Goal: Information Seeking & Learning: Learn about a topic

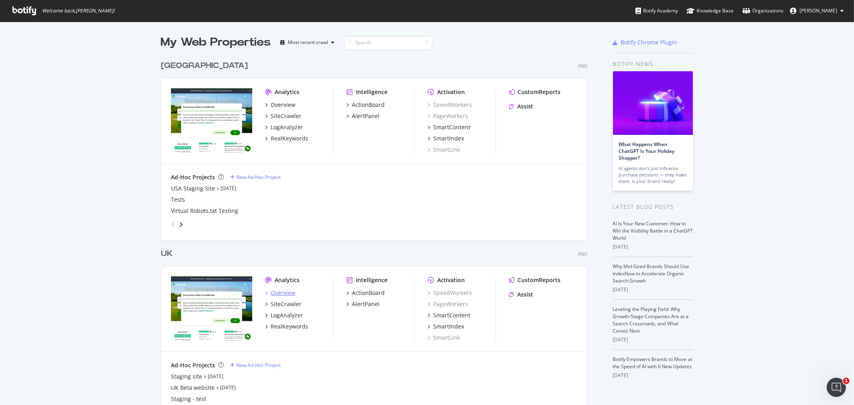
click at [271, 293] on div "Overview" at bounding box center [283, 293] width 25 height 8
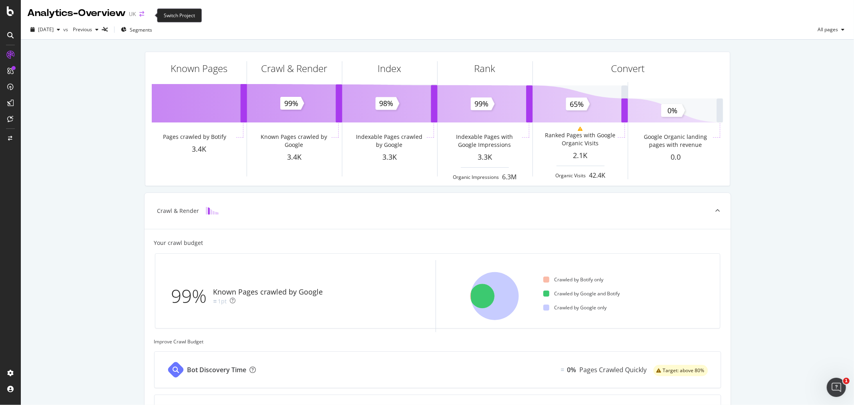
click at [144, 15] on icon "arrow-right-arrow-left" at bounding box center [141, 14] width 5 height 6
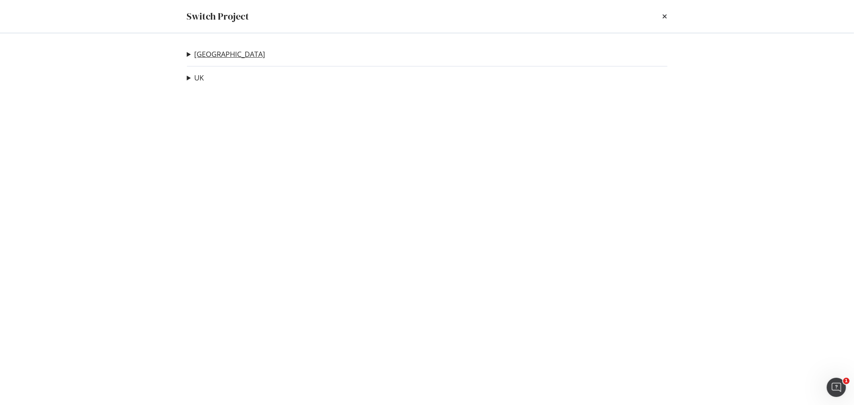
click at [201, 57] on link "[GEOGRAPHIC_DATA]" at bounding box center [230, 54] width 71 height 8
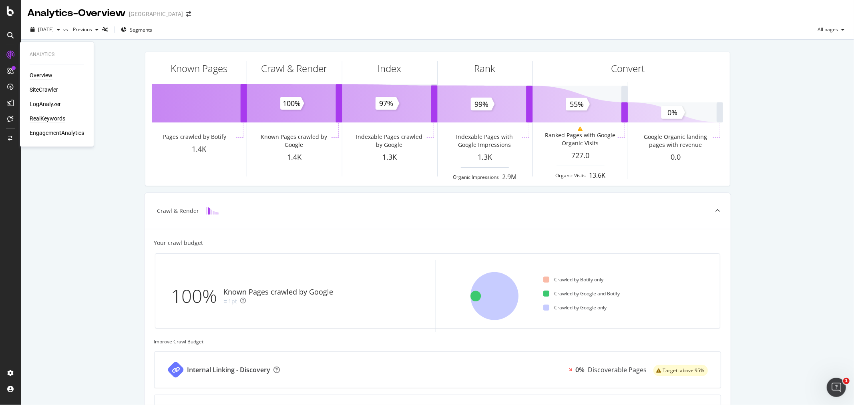
click at [51, 117] on div "RealKeywords" at bounding box center [48, 119] width 36 height 8
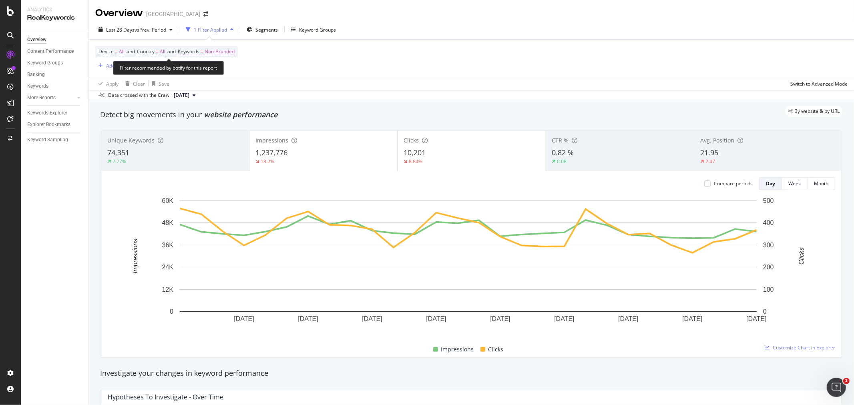
click at [229, 50] on span "Non-Branded" at bounding box center [220, 51] width 30 height 11
click at [219, 70] on span "Non-Branded" at bounding box center [206, 70] width 33 height 7
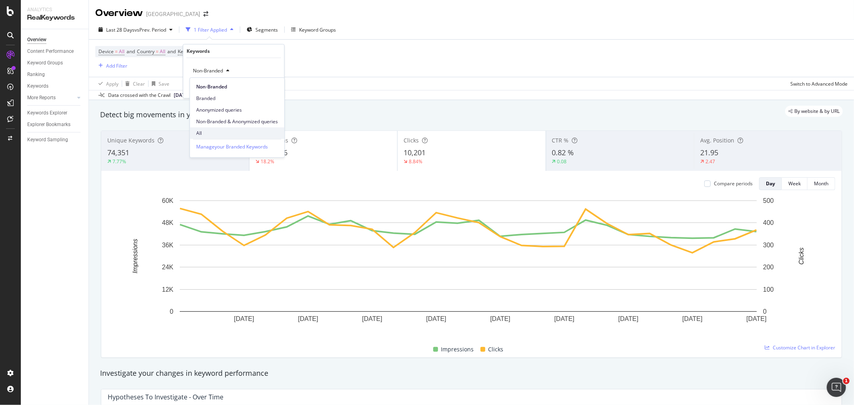
click at [254, 135] on span "All" at bounding box center [237, 133] width 82 height 7
click at [271, 87] on div "Apply" at bounding box center [272, 88] width 12 height 7
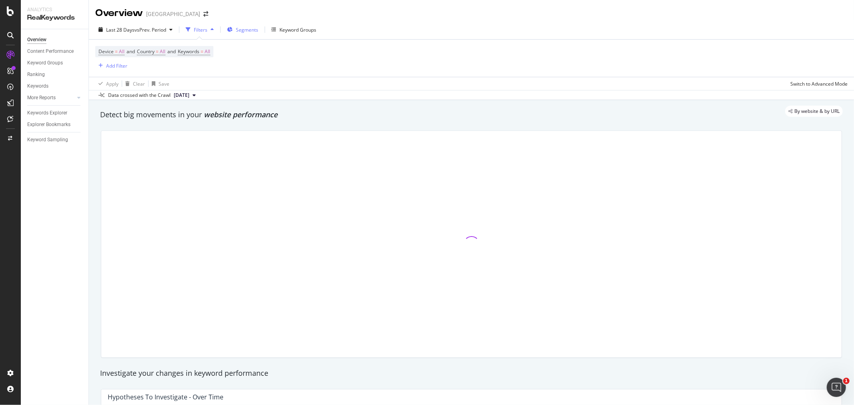
click at [248, 33] on span "Segments" at bounding box center [247, 29] width 22 height 7
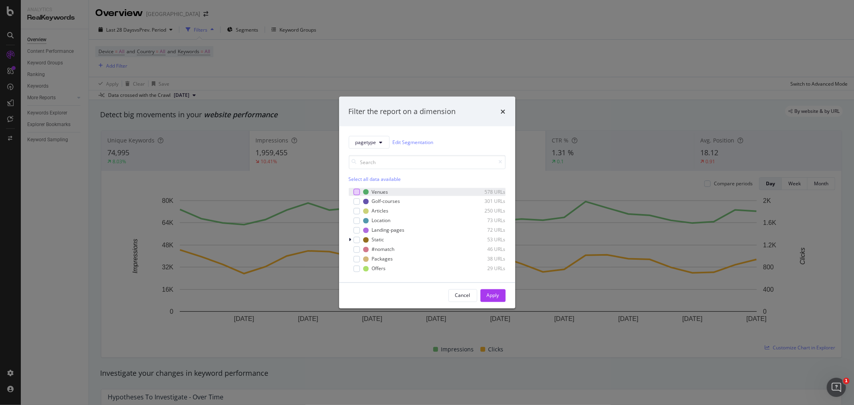
click at [359, 193] on div "modal" at bounding box center [357, 192] width 6 height 6
click at [499, 299] on div "Apply" at bounding box center [493, 295] width 12 height 7
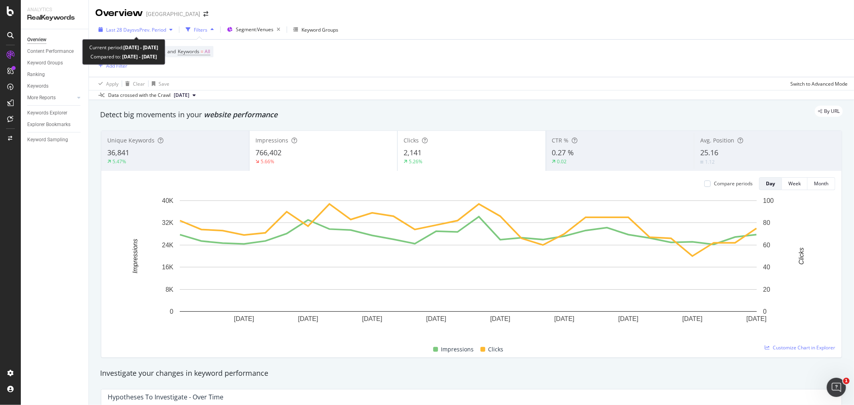
click at [144, 25] on div "Last 28 Days vs Prev. Period" at bounding box center [135, 30] width 81 height 12
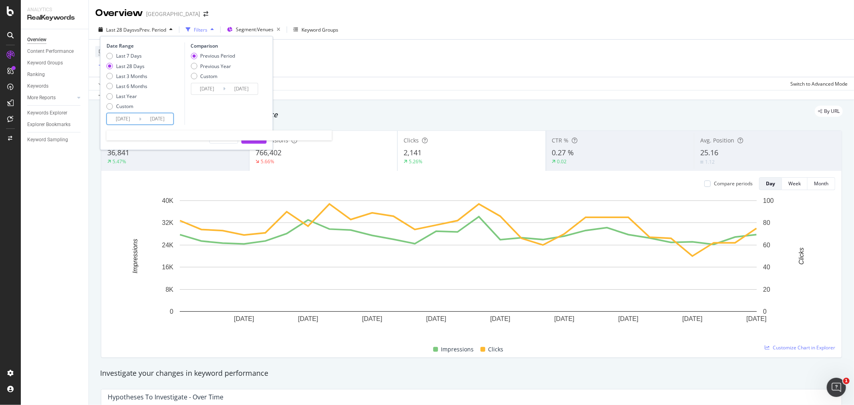
click at [134, 119] on input "[DATE]" at bounding box center [123, 118] width 32 height 11
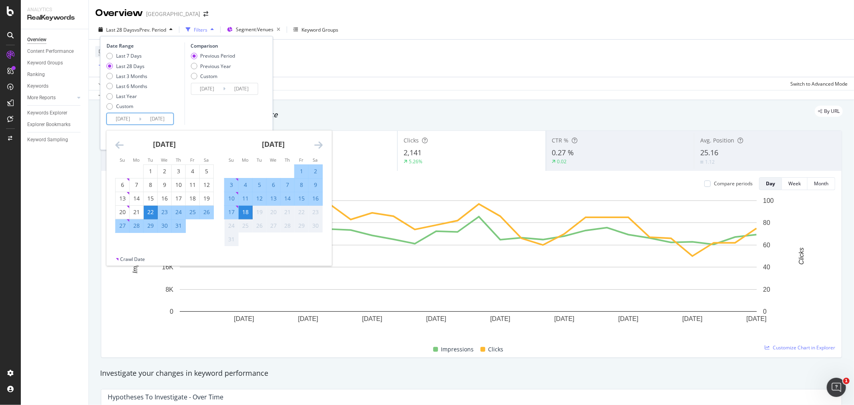
click at [121, 145] on icon "Move backward to switch to the previous month." at bounding box center [119, 145] width 8 height 10
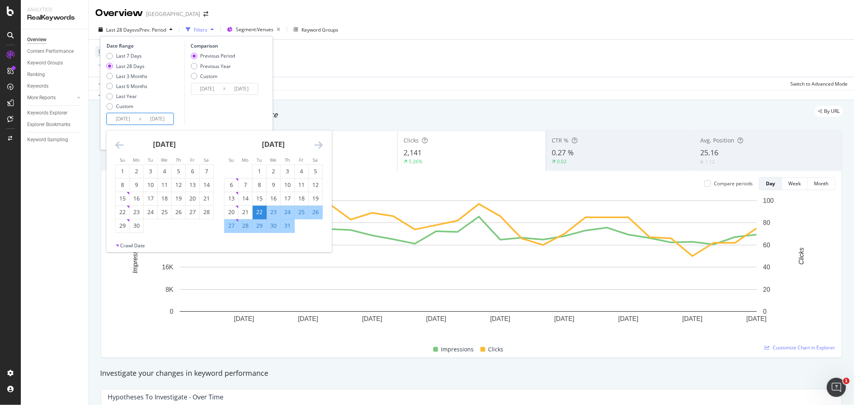
click at [121, 145] on icon "Move backward to switch to the previous month." at bounding box center [119, 145] width 8 height 10
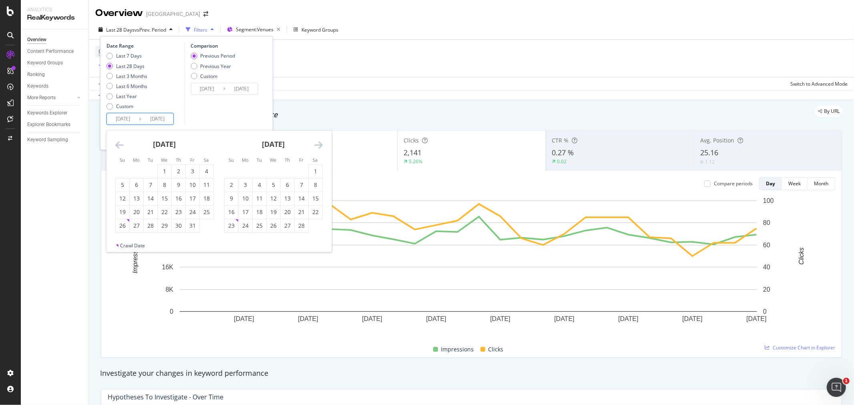
click at [121, 145] on icon "Move backward to switch to the previous month." at bounding box center [119, 145] width 8 height 10
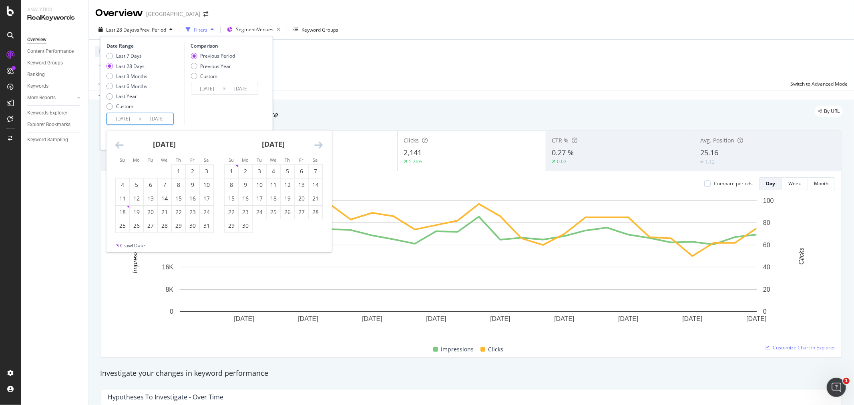
click at [121, 145] on icon "Move backward to switch to the previous month." at bounding box center [119, 145] width 8 height 10
click at [137, 167] on div "1" at bounding box center [137, 171] width 14 height 13
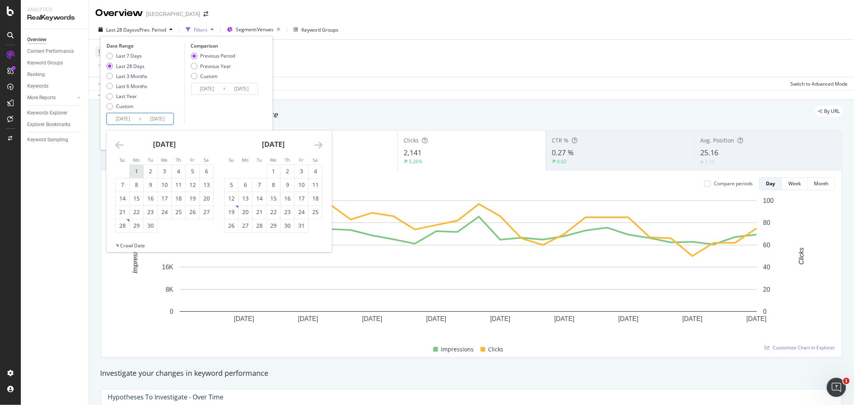
type input "[DATE]"
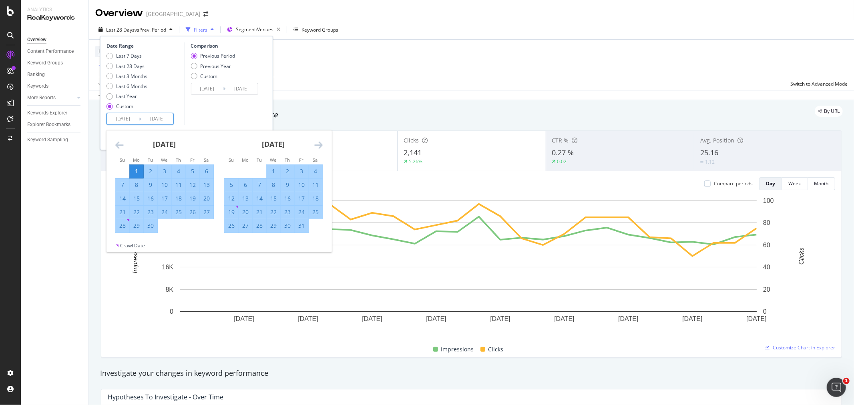
click at [321, 147] on icon "Move forward to switch to the next month." at bounding box center [318, 145] width 8 height 10
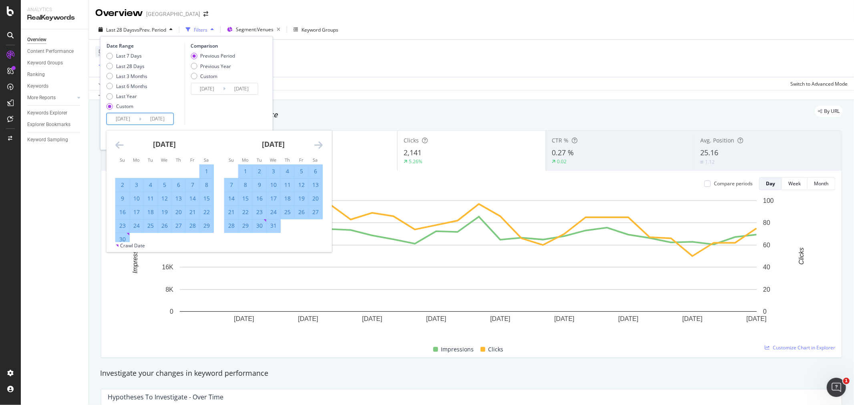
click at [321, 147] on icon "Move forward to switch to the next month." at bounding box center [318, 145] width 8 height 10
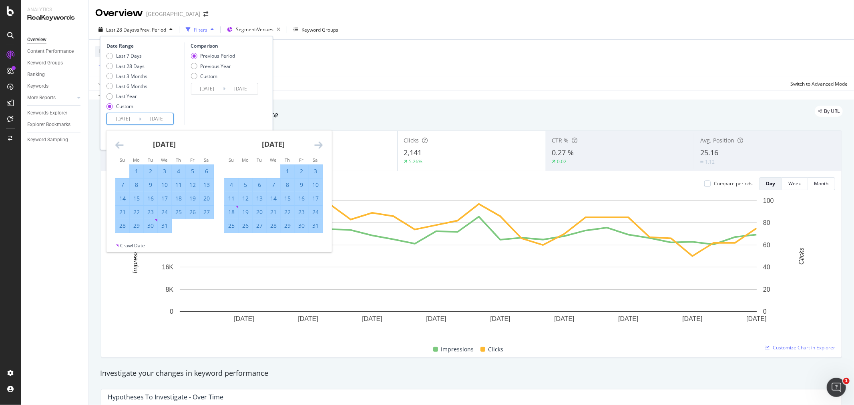
click at [321, 147] on icon "Move forward to switch to the next month." at bounding box center [318, 145] width 8 height 10
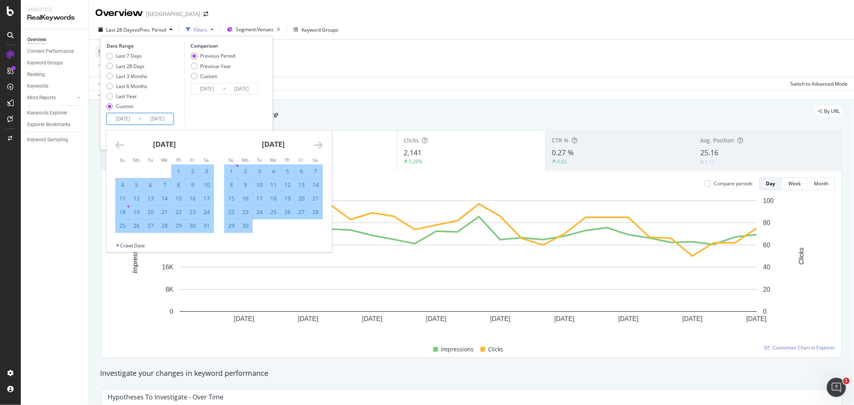
click at [321, 147] on icon "Move forward to switch to the next month." at bounding box center [318, 145] width 8 height 10
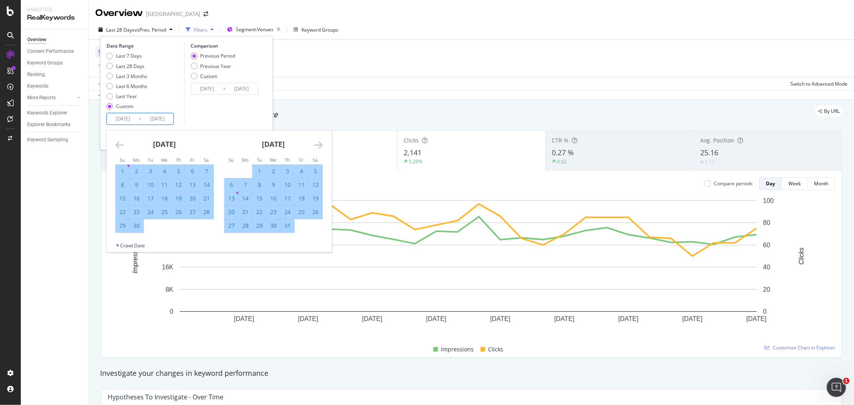
click at [321, 147] on icon "Move forward to switch to the next month." at bounding box center [318, 145] width 8 height 10
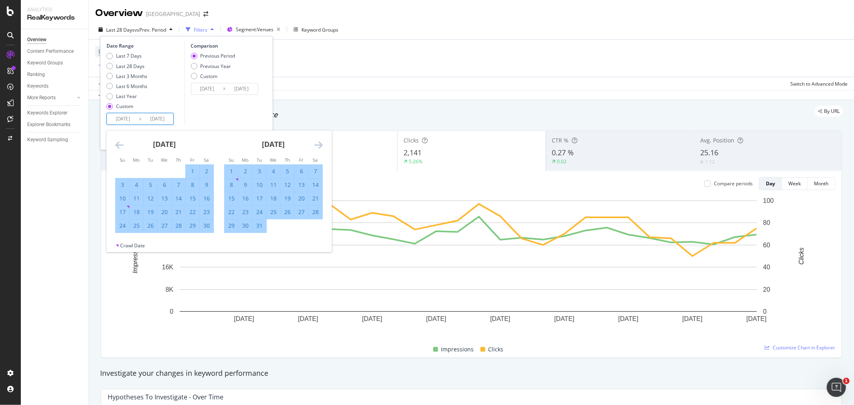
click at [321, 147] on icon "Move forward to switch to the next month." at bounding box center [318, 145] width 8 height 10
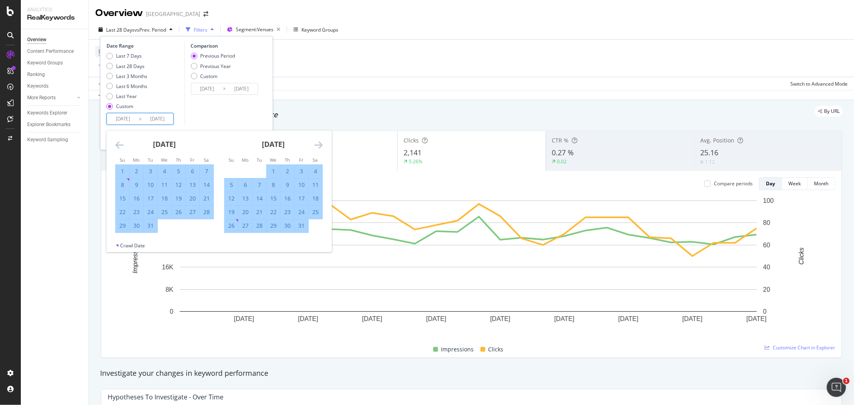
click at [321, 147] on icon "Move forward to switch to the next month." at bounding box center [318, 145] width 8 height 10
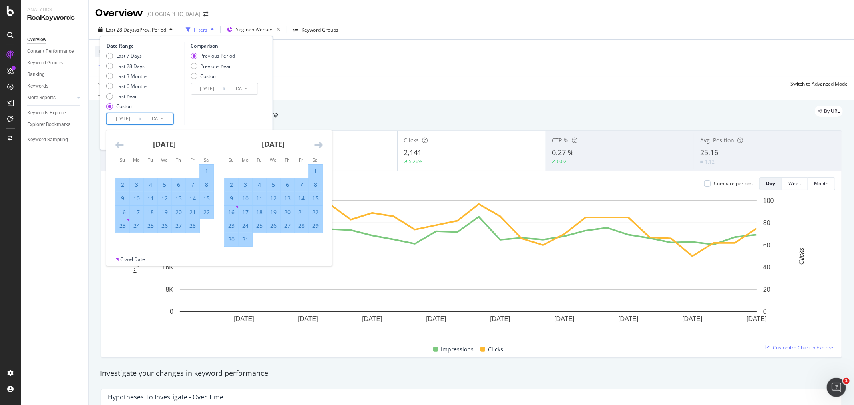
click at [243, 242] on div "31" at bounding box center [246, 240] width 14 height 8
type input "[DATE]"
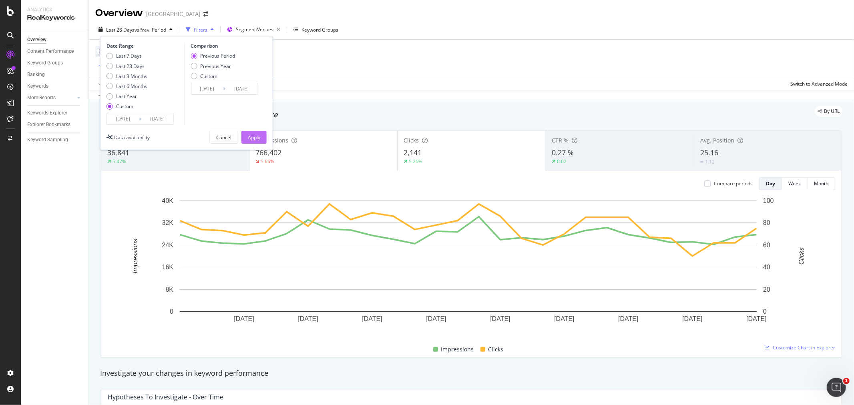
click at [254, 139] on div "Apply" at bounding box center [254, 137] width 12 height 7
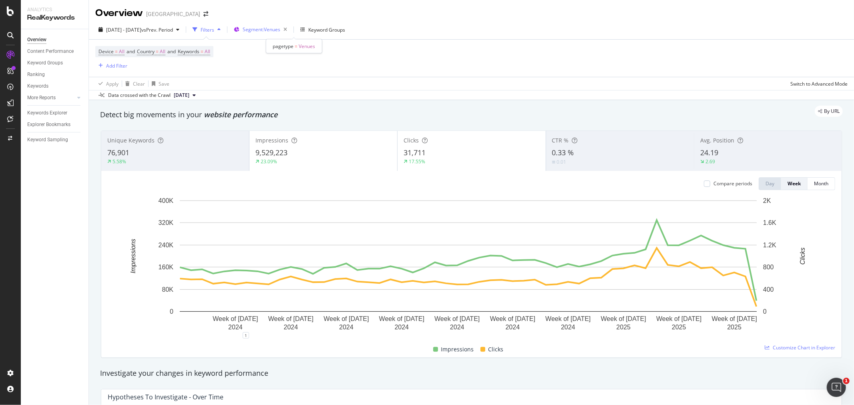
click at [280, 28] on span "Segment: Venues" at bounding box center [262, 29] width 38 height 7
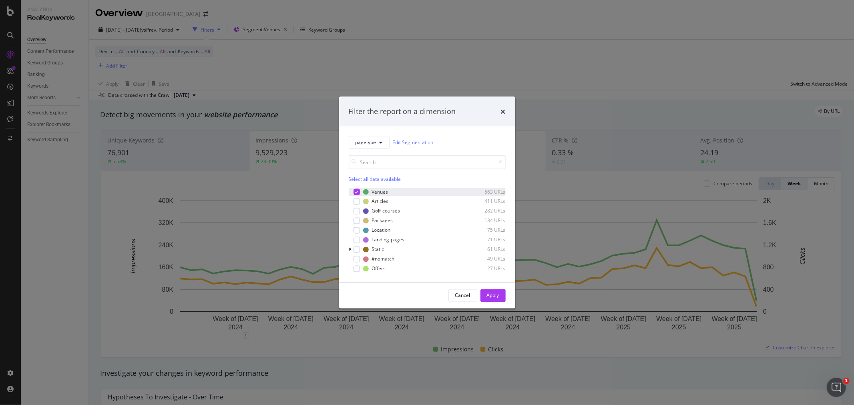
click at [353, 191] on div "modal" at bounding box center [351, 192] width 5 height 8
click at [354, 238] on div "modal" at bounding box center [357, 240] width 6 height 6
click at [489, 296] on div "Apply" at bounding box center [493, 295] width 12 height 7
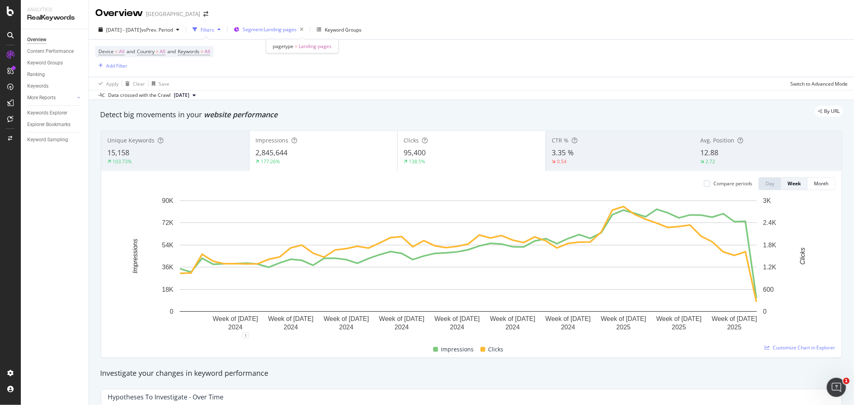
click at [307, 34] on div "Segment: Landing-pages" at bounding box center [275, 29] width 64 height 11
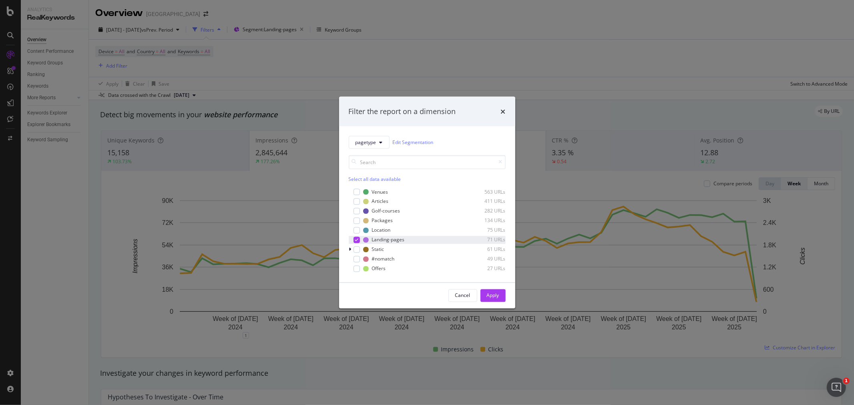
click at [358, 239] on icon "modal" at bounding box center [357, 240] width 4 height 4
click at [358, 213] on div "modal" at bounding box center [357, 211] width 6 height 6
click at [487, 296] on button "Apply" at bounding box center [493, 295] width 25 height 13
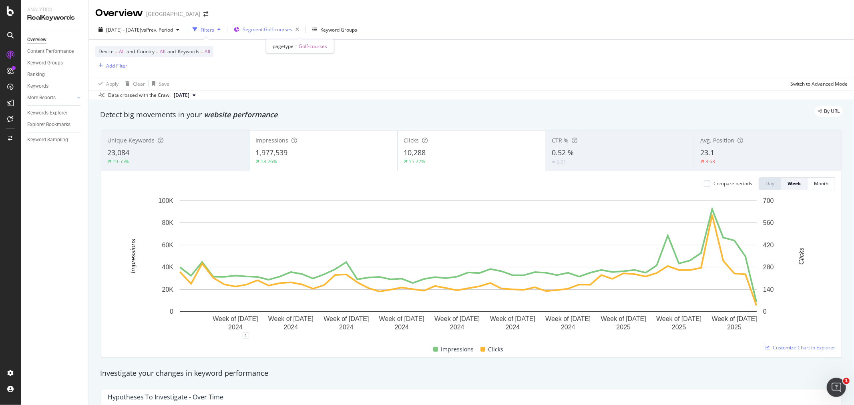
click at [292, 27] on span "Segment: Golf-courses" at bounding box center [268, 29] width 50 height 7
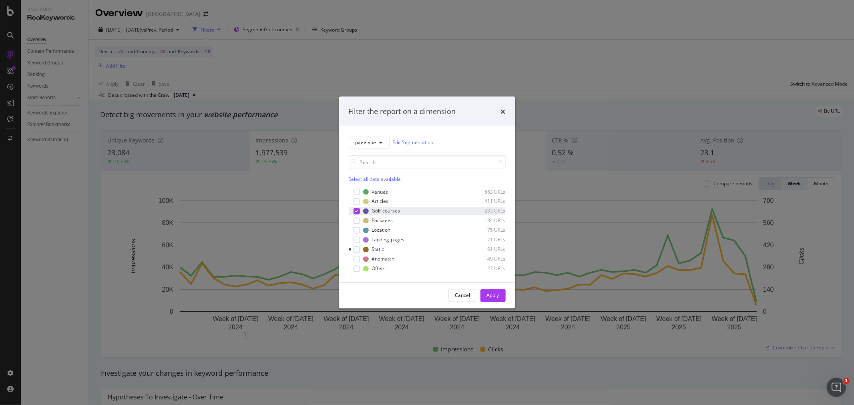
click at [357, 210] on icon "modal" at bounding box center [357, 211] width 4 height 4
click at [353, 202] on div "modal" at bounding box center [351, 201] width 5 height 8
click at [488, 294] on div "Apply" at bounding box center [493, 295] width 12 height 7
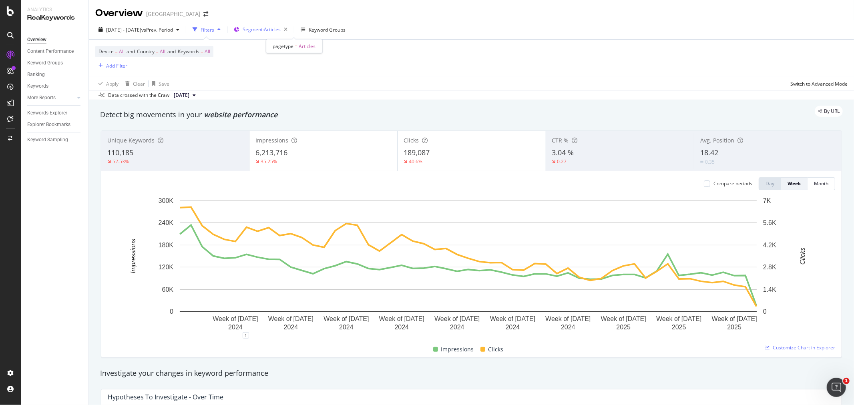
click at [281, 29] on span "Segment: Articles" at bounding box center [262, 29] width 38 height 7
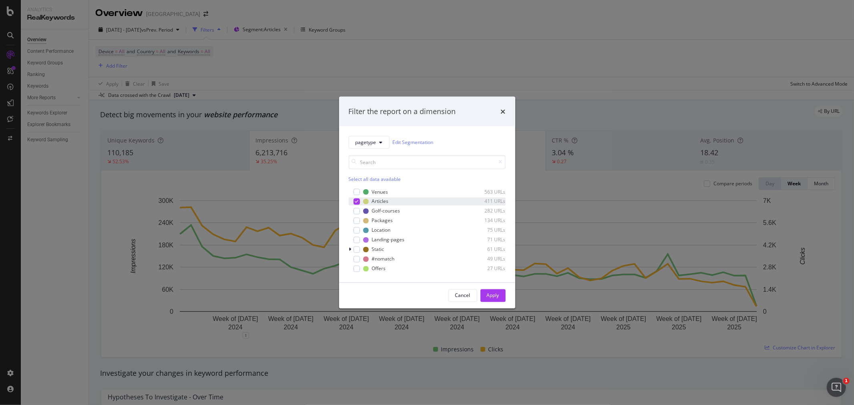
click at [355, 202] on icon "modal" at bounding box center [357, 202] width 4 height 4
click at [358, 233] on div "modal" at bounding box center [357, 230] width 6 height 6
click at [490, 295] on div "Apply" at bounding box center [493, 295] width 12 height 7
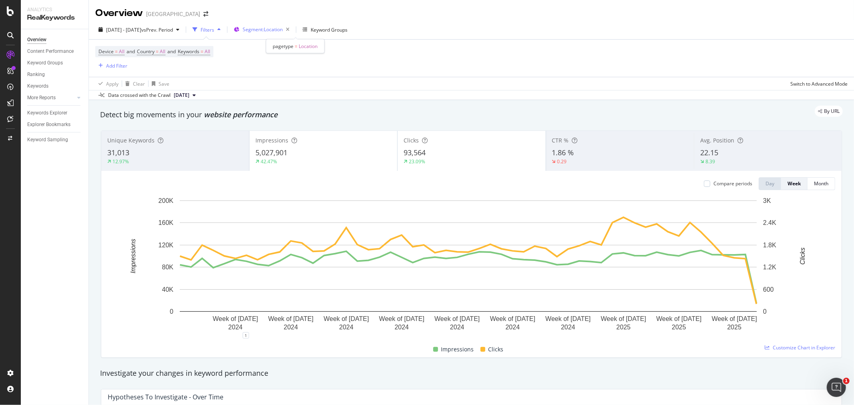
click at [283, 31] on span "Segment: Location" at bounding box center [263, 29] width 40 height 7
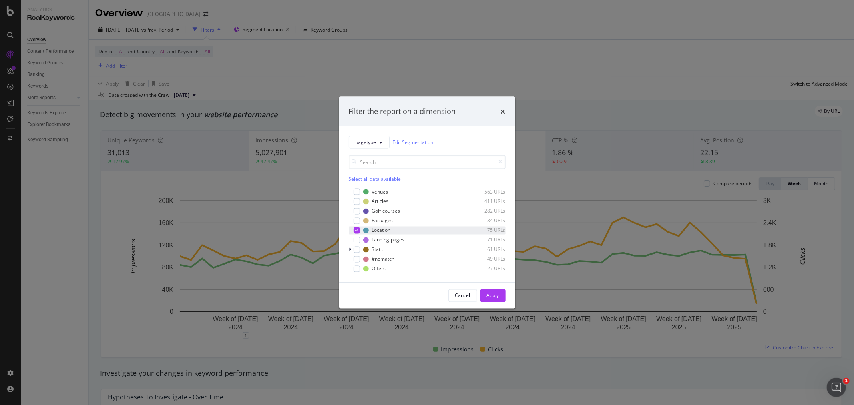
click at [359, 233] on div "modal" at bounding box center [357, 230] width 6 height 6
click at [359, 223] on div "modal" at bounding box center [357, 221] width 6 height 6
click at [489, 293] on div "Apply" at bounding box center [493, 295] width 12 height 7
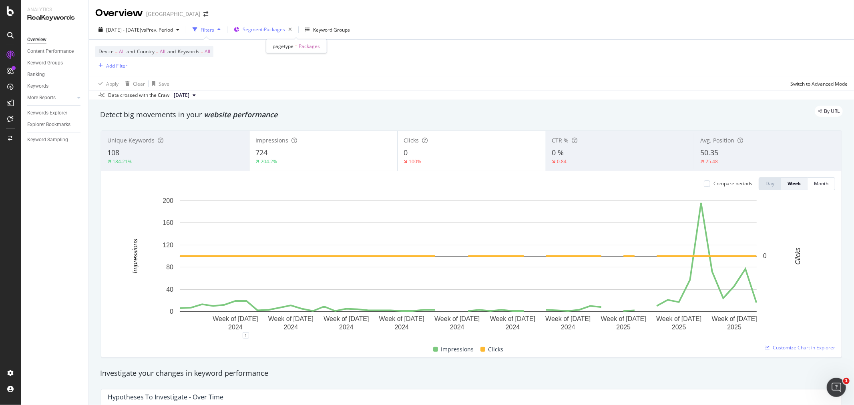
click at [295, 34] on div "Segment: Packages" at bounding box center [269, 29] width 52 height 11
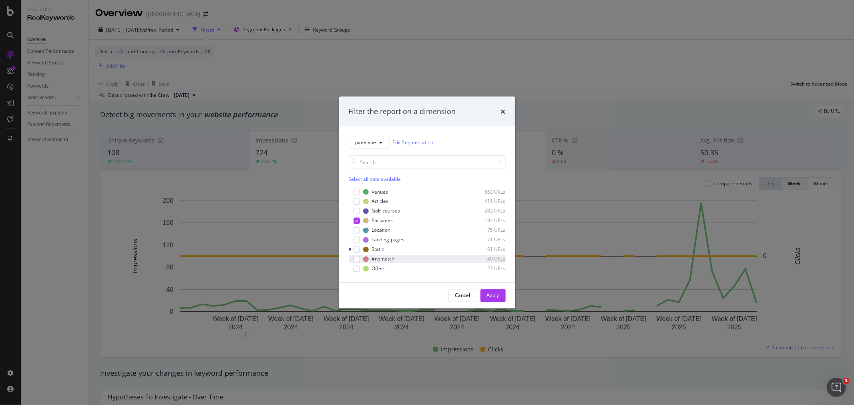
drag, startPoint x: 354, startPoint y: 270, endPoint x: 355, endPoint y: 263, distance: 7.0
click at [354, 270] on div "modal" at bounding box center [357, 269] width 6 height 6
click at [357, 222] on icon "modal" at bounding box center [357, 221] width 4 height 4
click at [490, 297] on div "Apply" at bounding box center [493, 295] width 12 height 7
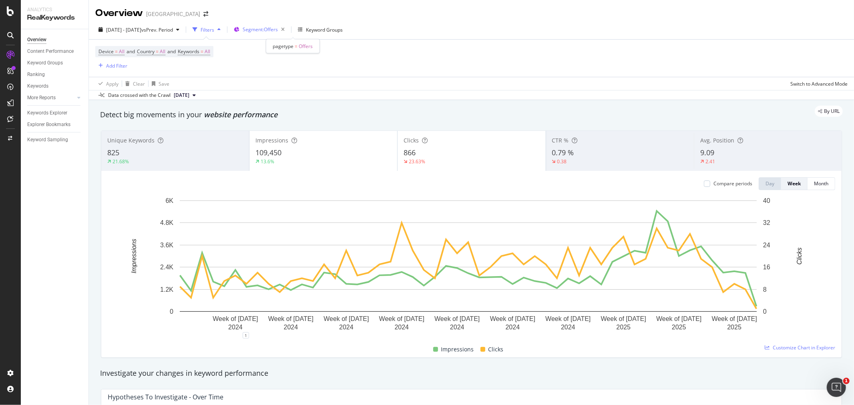
click at [278, 28] on span "Segment: Offers" at bounding box center [260, 29] width 35 height 7
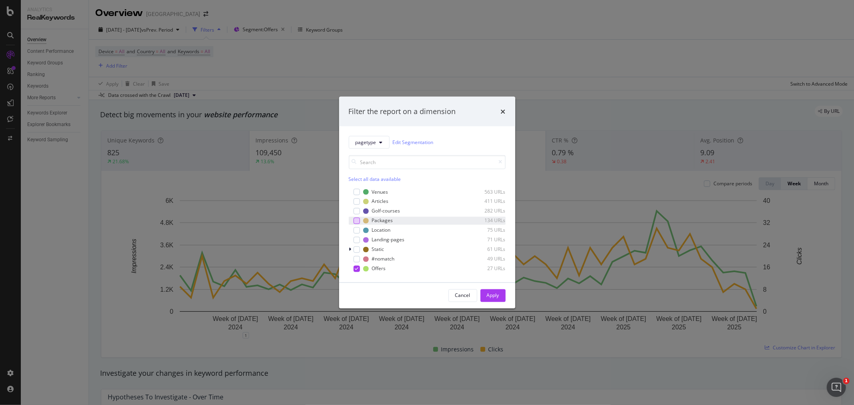
click at [358, 224] on div "modal" at bounding box center [357, 221] width 6 height 6
click at [357, 270] on icon "modal" at bounding box center [357, 269] width 4 height 4
click at [498, 299] on div "Apply" at bounding box center [493, 296] width 12 height 12
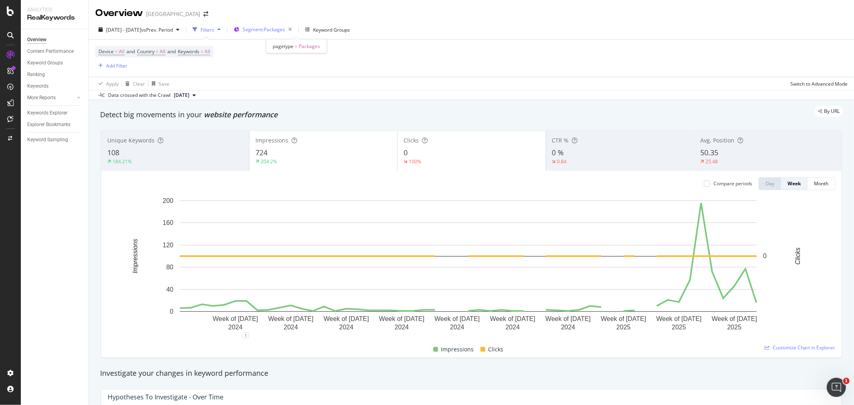
click at [285, 26] on span "Segment: Packages" at bounding box center [264, 29] width 42 height 7
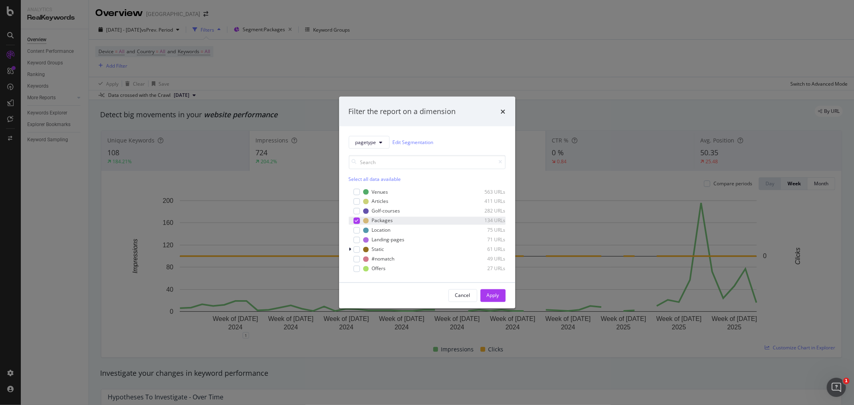
click at [358, 223] on div "modal" at bounding box center [357, 221] width 6 height 6
click at [359, 230] on div "modal" at bounding box center [357, 230] width 6 height 6
click at [495, 292] on div "Apply" at bounding box center [493, 295] width 12 height 7
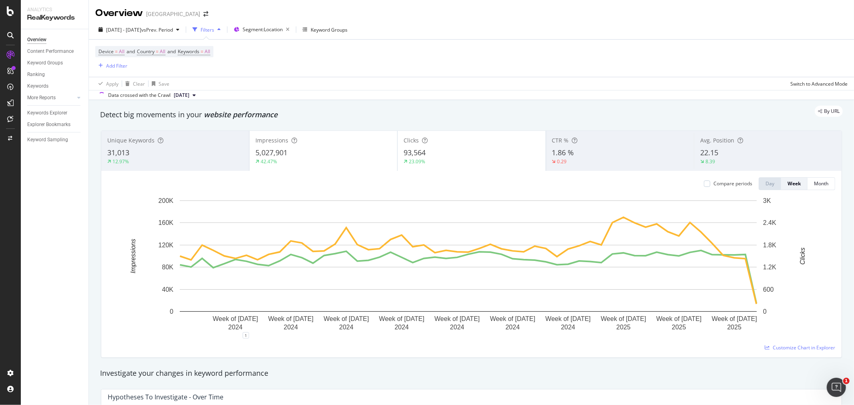
click at [353, 144] on div "Impressions" at bounding box center [324, 141] width 136 height 8
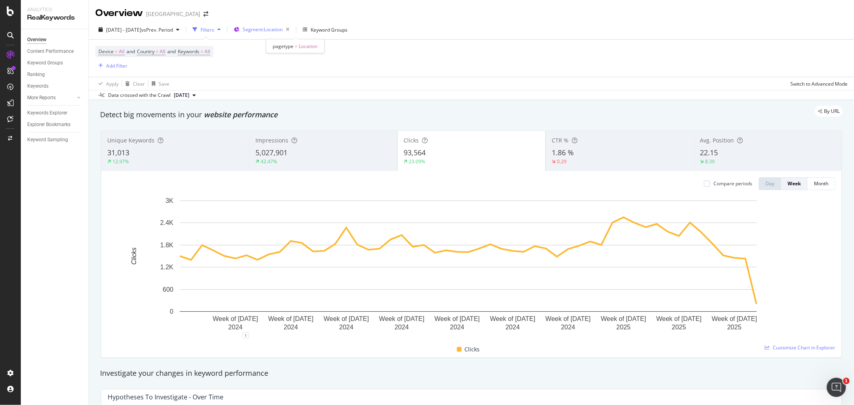
click at [283, 27] on span "Segment: Location" at bounding box center [263, 29] width 40 height 7
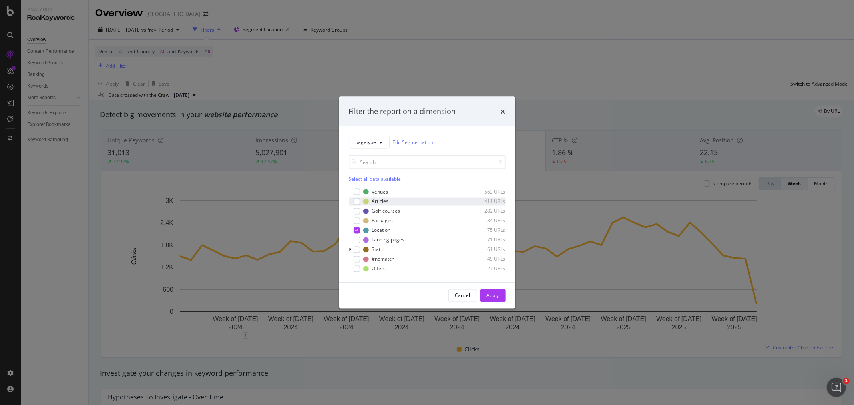
click at [361, 204] on div "Articles 411 URLs" at bounding box center [427, 201] width 157 height 8
click at [359, 230] on div "modal" at bounding box center [357, 230] width 6 height 6
click at [503, 296] on button "Apply" at bounding box center [493, 295] width 25 height 13
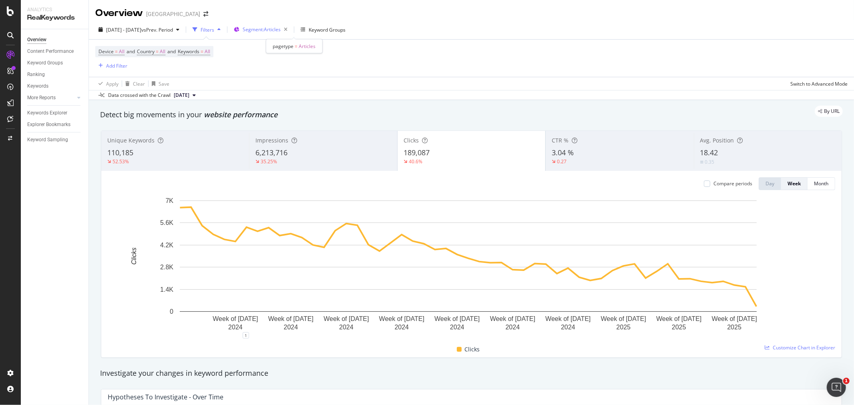
click at [281, 32] on span "Segment: Articles" at bounding box center [262, 29] width 38 height 7
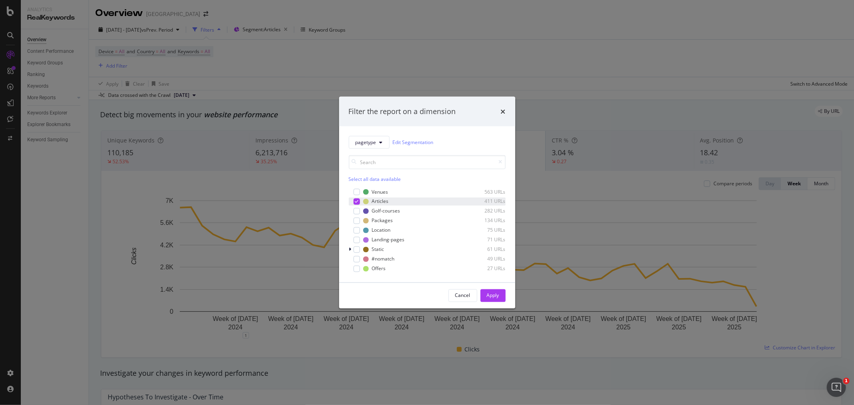
click at [356, 202] on icon "modal" at bounding box center [357, 202] width 4 height 4
click at [359, 214] on div "modal" at bounding box center [357, 211] width 6 height 6
click at [488, 293] on div "Apply" at bounding box center [493, 295] width 12 height 7
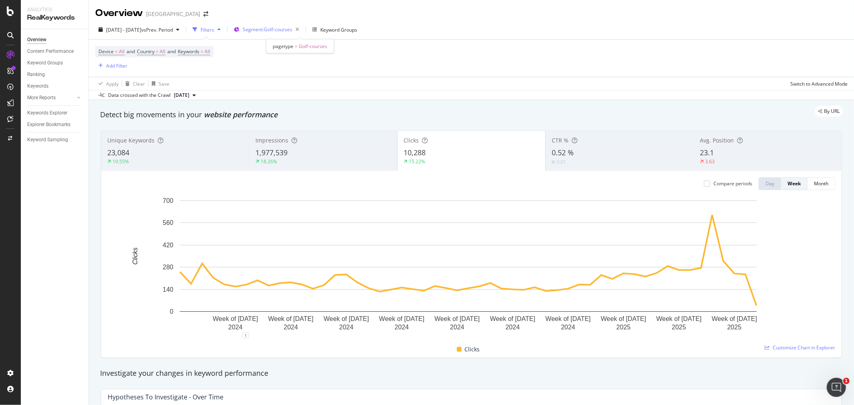
click at [292, 26] on span "Segment: Golf-courses" at bounding box center [268, 29] width 50 height 7
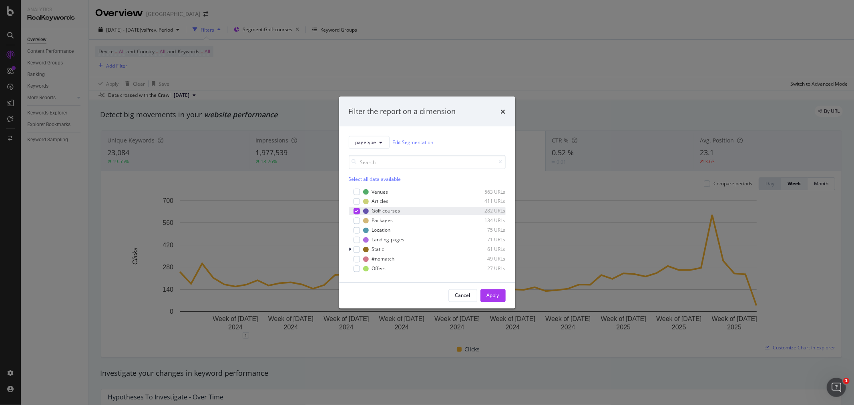
click at [360, 212] on div "Golf-courses 282 URLs" at bounding box center [427, 211] width 157 height 8
click at [357, 193] on div "modal" at bounding box center [357, 192] width 6 height 6
click at [487, 292] on div "Apply" at bounding box center [493, 295] width 12 height 7
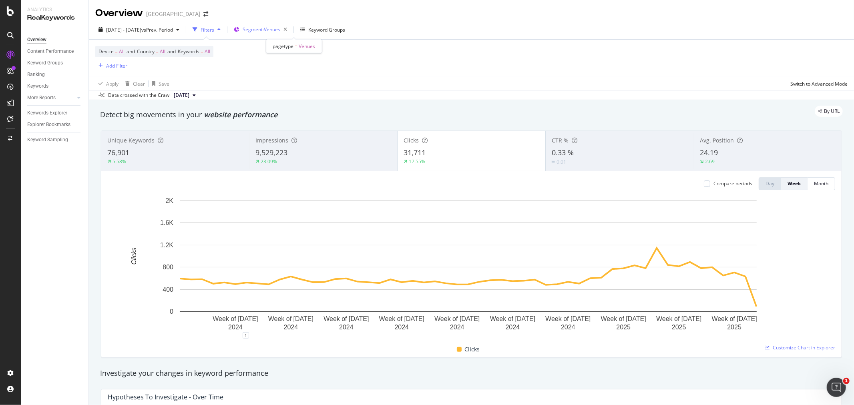
click at [280, 28] on span "Segment: Venues" at bounding box center [262, 29] width 38 height 7
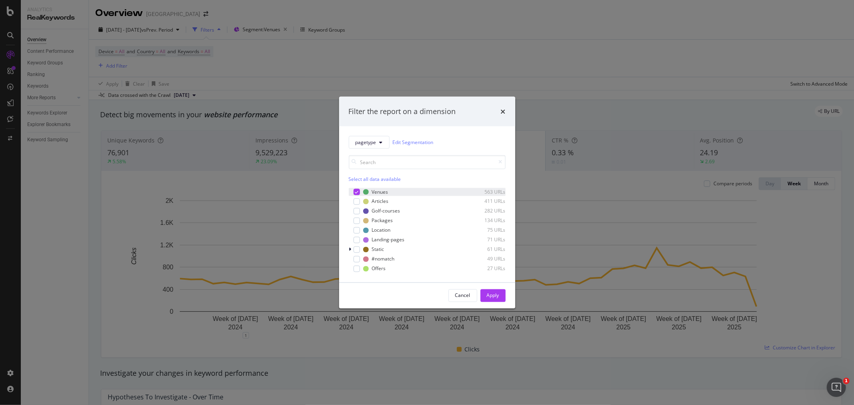
click at [357, 193] on icon "modal" at bounding box center [357, 192] width 4 height 4
click at [379, 241] on div "Landing-pages" at bounding box center [388, 240] width 33 height 7
click at [494, 299] on div "Apply" at bounding box center [493, 295] width 12 height 7
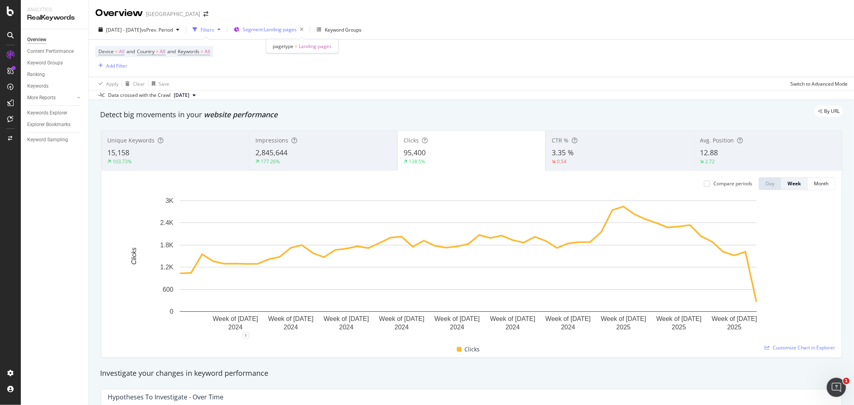
click at [297, 32] on span "Segment: Landing-pages" at bounding box center [270, 29] width 54 height 7
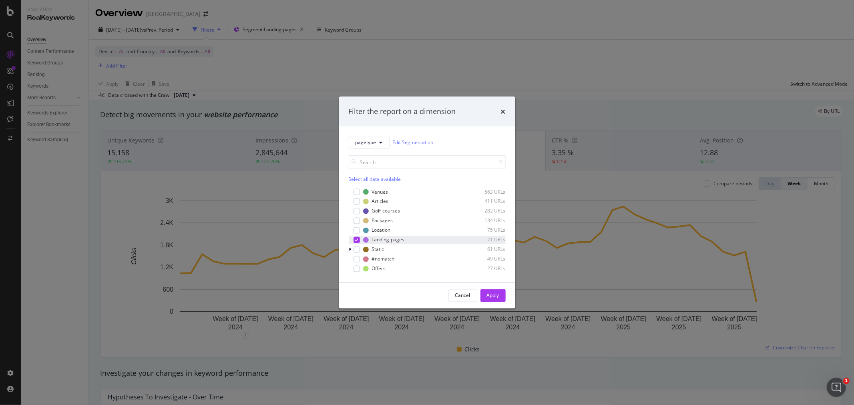
click at [359, 240] on div "modal" at bounding box center [357, 240] width 6 height 6
click at [350, 250] on icon "modal" at bounding box center [350, 249] width 2 height 5
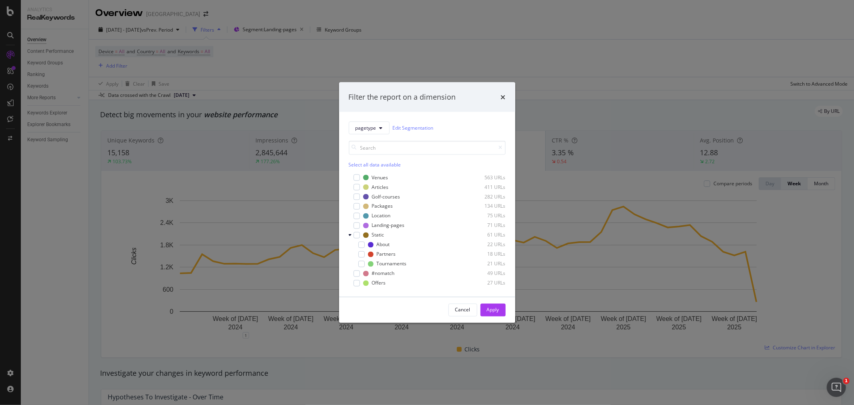
click at [538, 81] on div "Filter the report on a dimension pagetype Edit Segmentation Select all data ava…" at bounding box center [427, 202] width 854 height 405
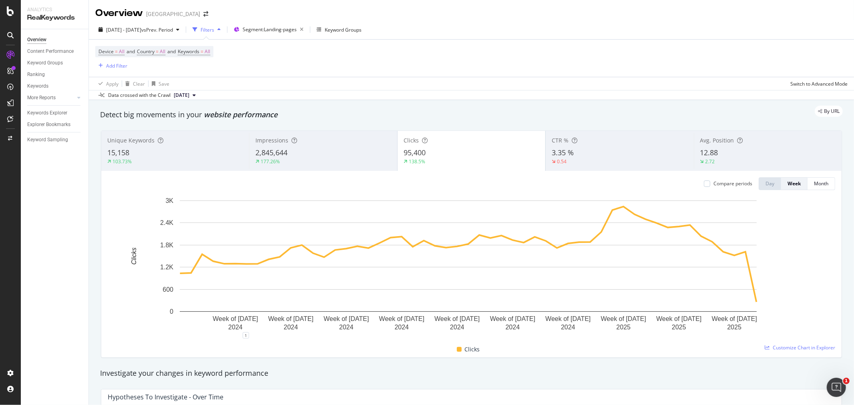
click at [119, 72] on div "Device = All and Country = All and Keywords = All Add Filter" at bounding box center [471, 58] width 753 height 37
click at [117, 69] on div "Add Filter" at bounding box center [116, 65] width 21 height 7
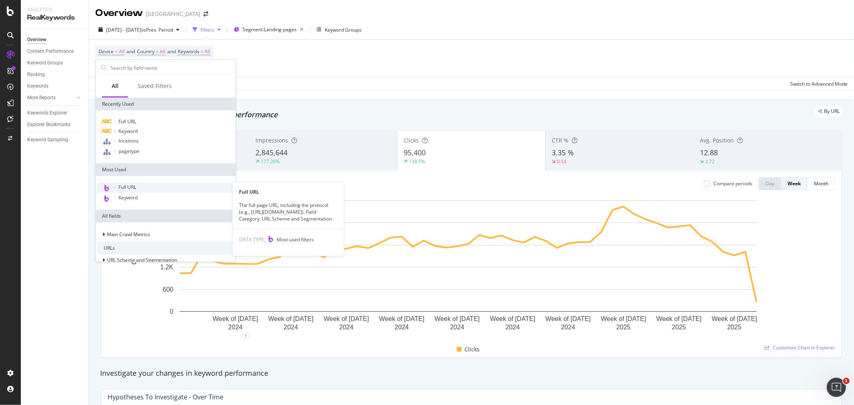
click at [153, 187] on div "Full URL" at bounding box center [165, 188] width 137 height 10
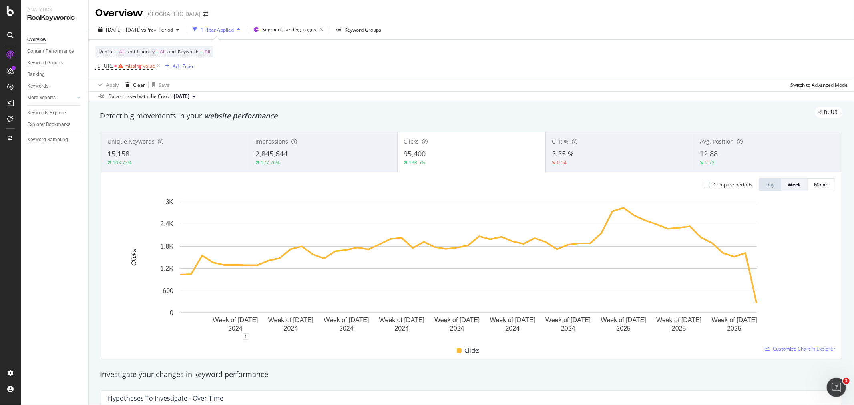
click at [320, 44] on div "Device = All and Country = All and Keywords = All Full URL = missing value Add …" at bounding box center [471, 59] width 753 height 38
click at [135, 66] on div "missing value" at bounding box center [140, 65] width 30 height 7
click at [128, 89] on div "Contains" at bounding box center [146, 85] width 88 height 13
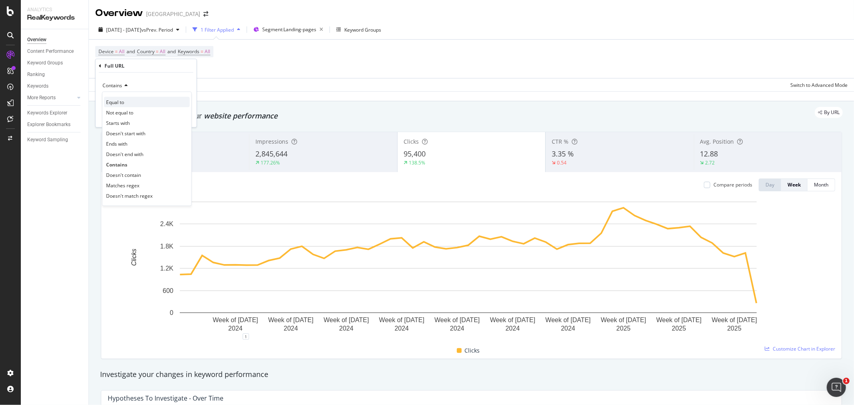
click at [145, 103] on div "Equal to" at bounding box center [147, 102] width 86 height 10
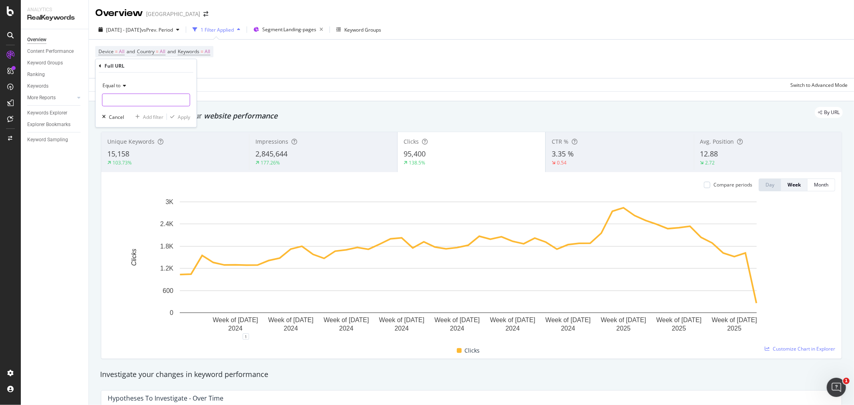
click at [142, 102] on input "text" at bounding box center [146, 100] width 87 height 13
paste input "[URL][DOMAIN_NAME]"
type input "[URL][DOMAIN_NAME]"
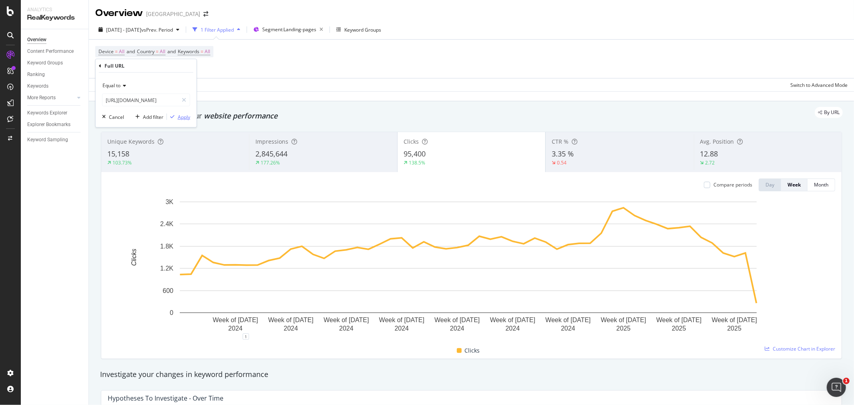
click at [183, 117] on div "Apply" at bounding box center [184, 116] width 12 height 7
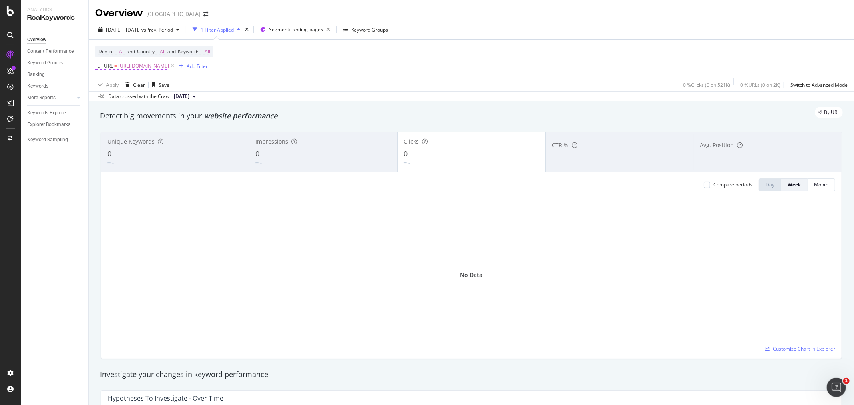
click at [169, 65] on span "[URL][DOMAIN_NAME]" at bounding box center [143, 65] width 51 height 11
click at [120, 85] on span "Equal to" at bounding box center [112, 85] width 18 height 7
click at [357, 68] on div "Device = All and Country = All and Keywords = All Full URL = [URL][DOMAIN_NAME]…" at bounding box center [471, 59] width 753 height 38
click at [144, 67] on span "[URL][DOMAIN_NAME]" at bounding box center [143, 65] width 51 height 11
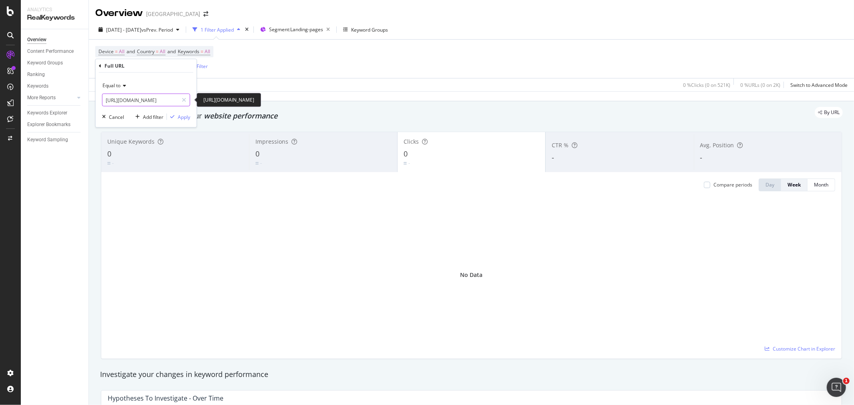
click at [121, 99] on input "[URL][DOMAIN_NAME]" at bounding box center [141, 100] width 76 height 13
drag, startPoint x: 121, startPoint y: 99, endPoint x: 59, endPoint y: 99, distance: 62.1
click at [59, 99] on body "Analytics RealKeywords Overview Content Performance Keyword Groups Ranking Keyw…" at bounding box center [427, 202] width 854 height 405
click at [122, 101] on input "[URL][DOMAIN_NAME]" at bounding box center [141, 100] width 76 height 13
type input "[DOMAIN_NAME][URL]"
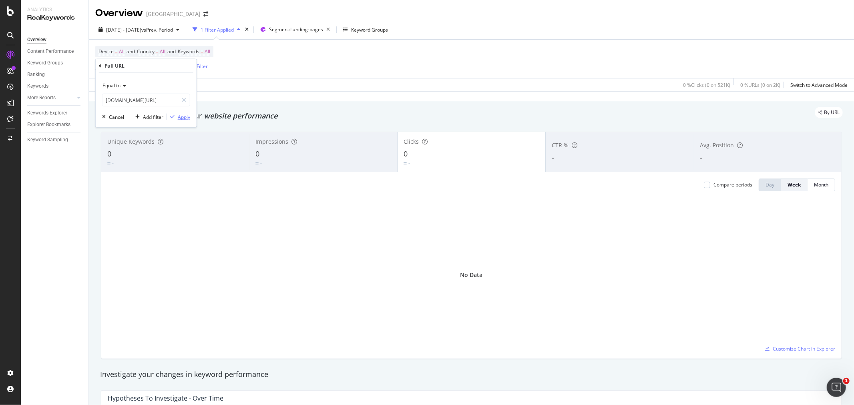
click at [175, 115] on div "button" at bounding box center [172, 117] width 11 height 5
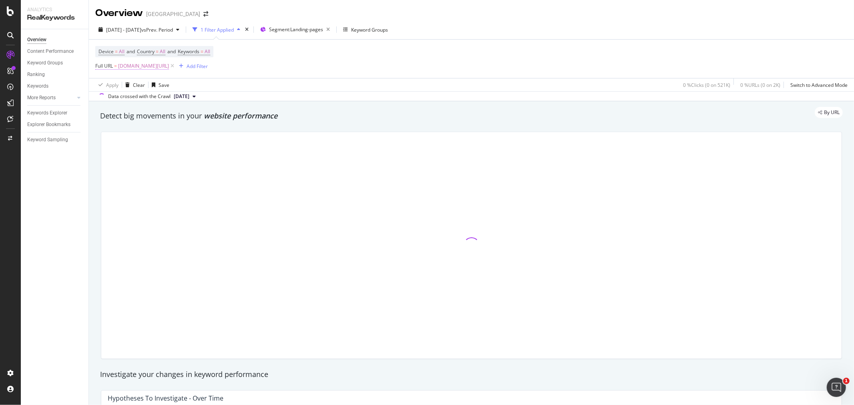
click at [153, 68] on span "[DOMAIN_NAME][URL]" at bounding box center [143, 65] width 51 height 11
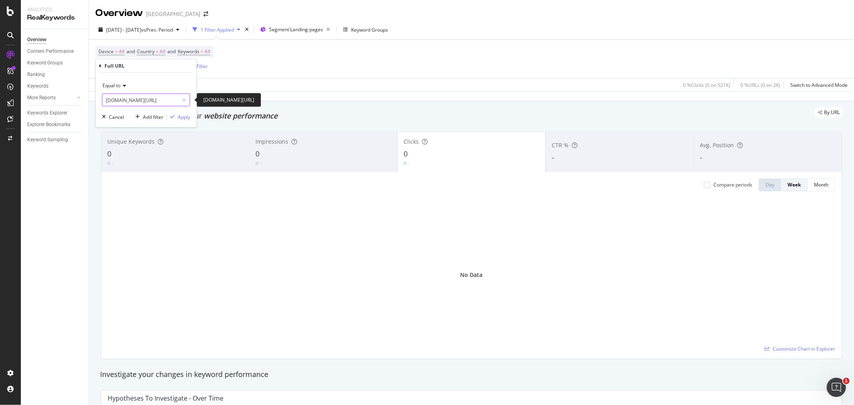
click at [137, 101] on input "[DOMAIN_NAME][URL]" at bounding box center [141, 100] width 76 height 13
paste input "[URL][DOMAIN_NAME]"
type input "[URL][DOMAIN_NAME]"
click at [186, 119] on div "Apply" at bounding box center [184, 116] width 12 height 7
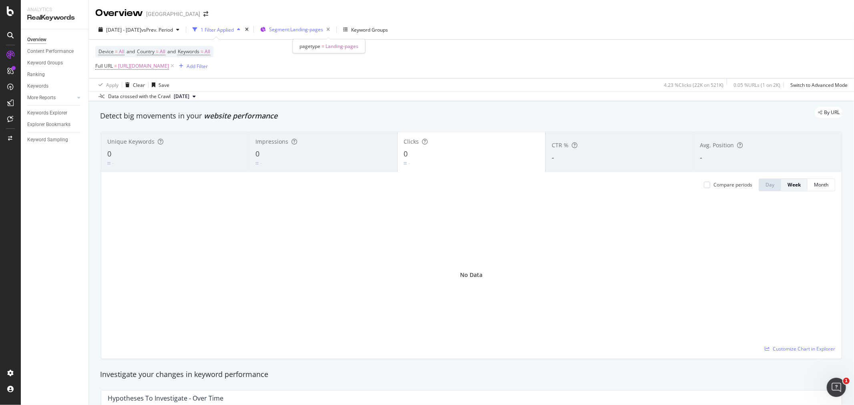
click at [323, 29] on span "Segment: Landing-pages" at bounding box center [296, 29] width 54 height 7
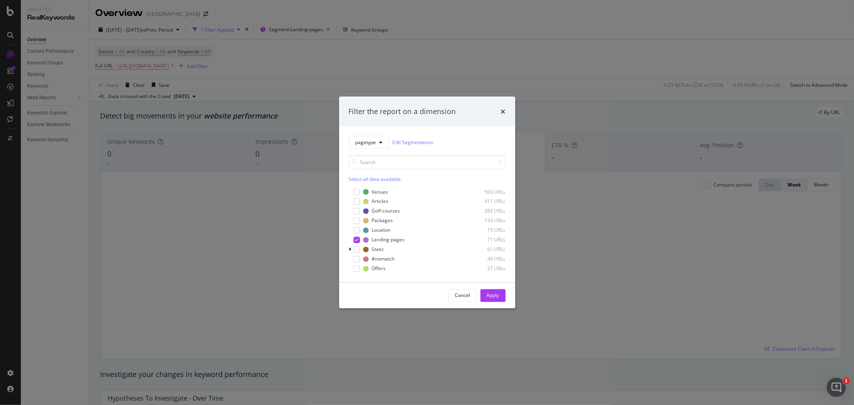
click at [506, 111] on div "Filter the report on a dimension" at bounding box center [427, 112] width 176 height 30
click at [506, 109] on div "Filter the report on a dimension" at bounding box center [427, 112] width 176 height 30
click at [506, 111] on icon "times" at bounding box center [503, 111] width 5 height 6
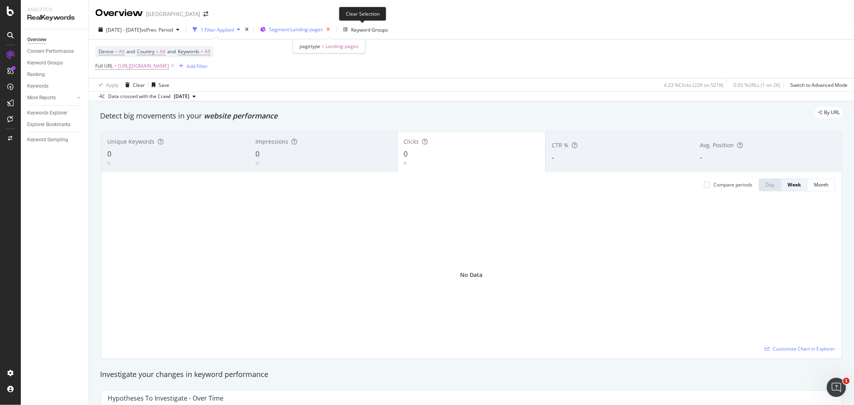
click at [333, 30] on icon "button" at bounding box center [328, 29] width 10 height 11
